Goal: Information Seeking & Learning: Learn about a topic

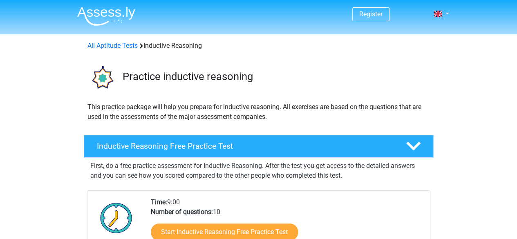
click at [161, 152] on div "Inductive Reasoning Free Practice Test" at bounding box center [259, 146] width 350 height 23
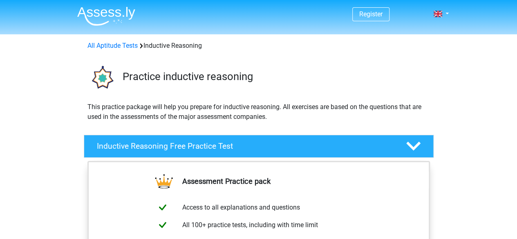
click at [161, 152] on div "Inductive Reasoning Free Practice Test" at bounding box center [259, 146] width 350 height 23
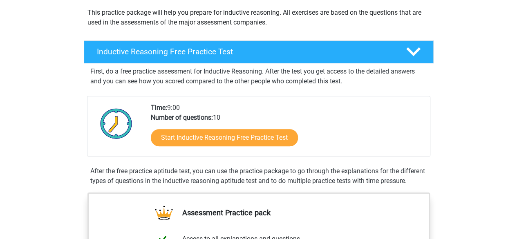
scroll to position [104, 0]
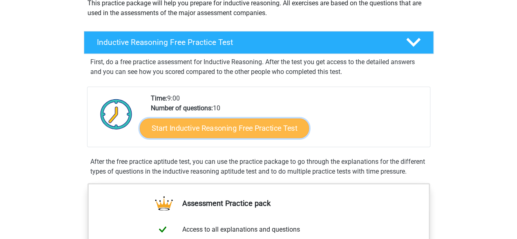
click at [209, 120] on link "Start Inductive Reasoning Free Practice Test" at bounding box center [224, 128] width 169 height 20
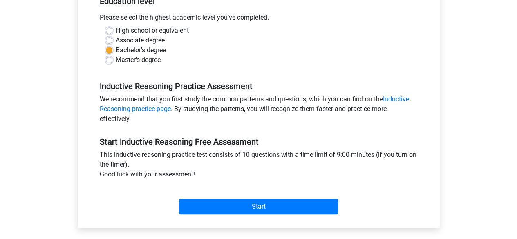
scroll to position [190, 0]
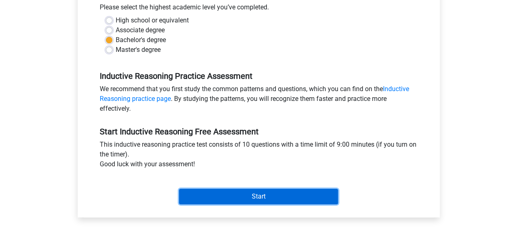
click at [242, 195] on input "Start" at bounding box center [258, 197] width 159 height 16
